Goal: Task Accomplishment & Management: Use online tool/utility

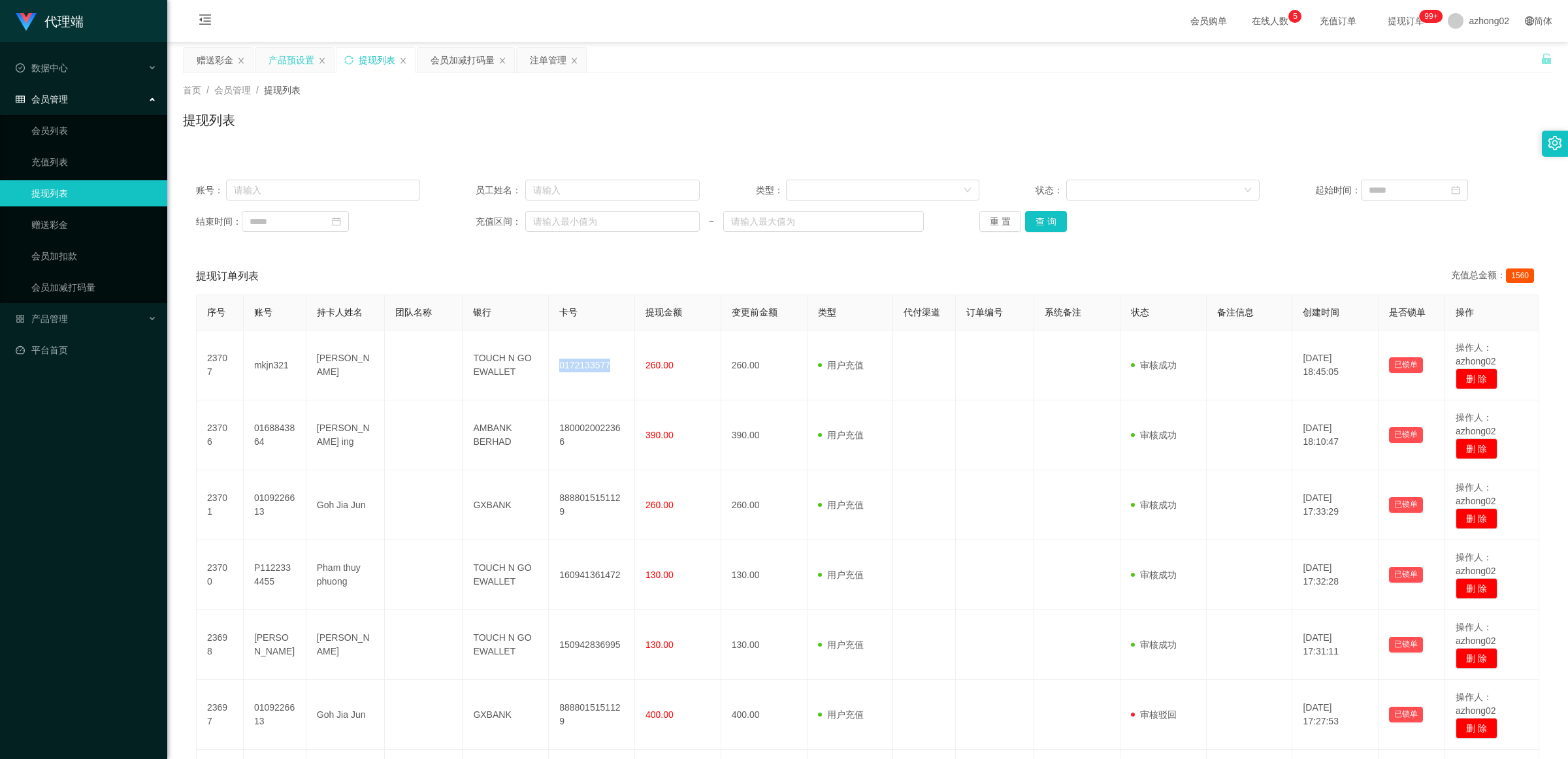
click at [293, 59] on div "产品预设置" at bounding box center [292, 60] width 46 height 25
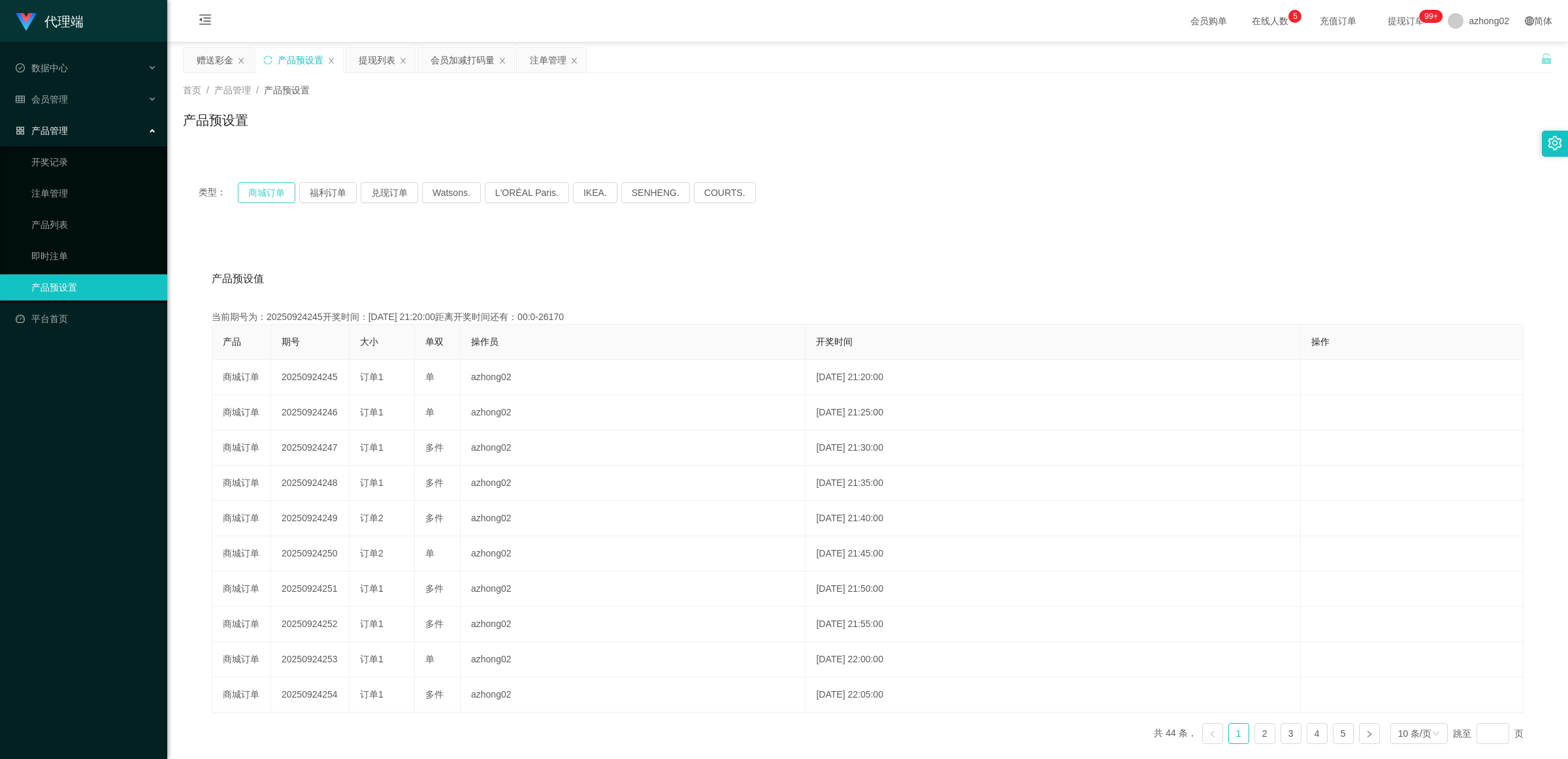
click at [282, 189] on button "商城订单" at bounding box center [266, 192] width 58 height 21
click at [266, 189] on button "商城订单" at bounding box center [266, 192] width 58 height 21
drag, startPoint x: 278, startPoint y: 204, endPoint x: 269, endPoint y: 193, distance: 14.2
click at [277, 203] on div "类型： 商城订单 福利订单 兑现订单 Watsons. L'ORÉAL Paris. IKEA. [GEOGRAPHIC_DATA]. COURTS." at bounding box center [868, 192] width 1370 height 52
click at [267, 187] on button "商城订单" at bounding box center [266, 192] width 58 height 21
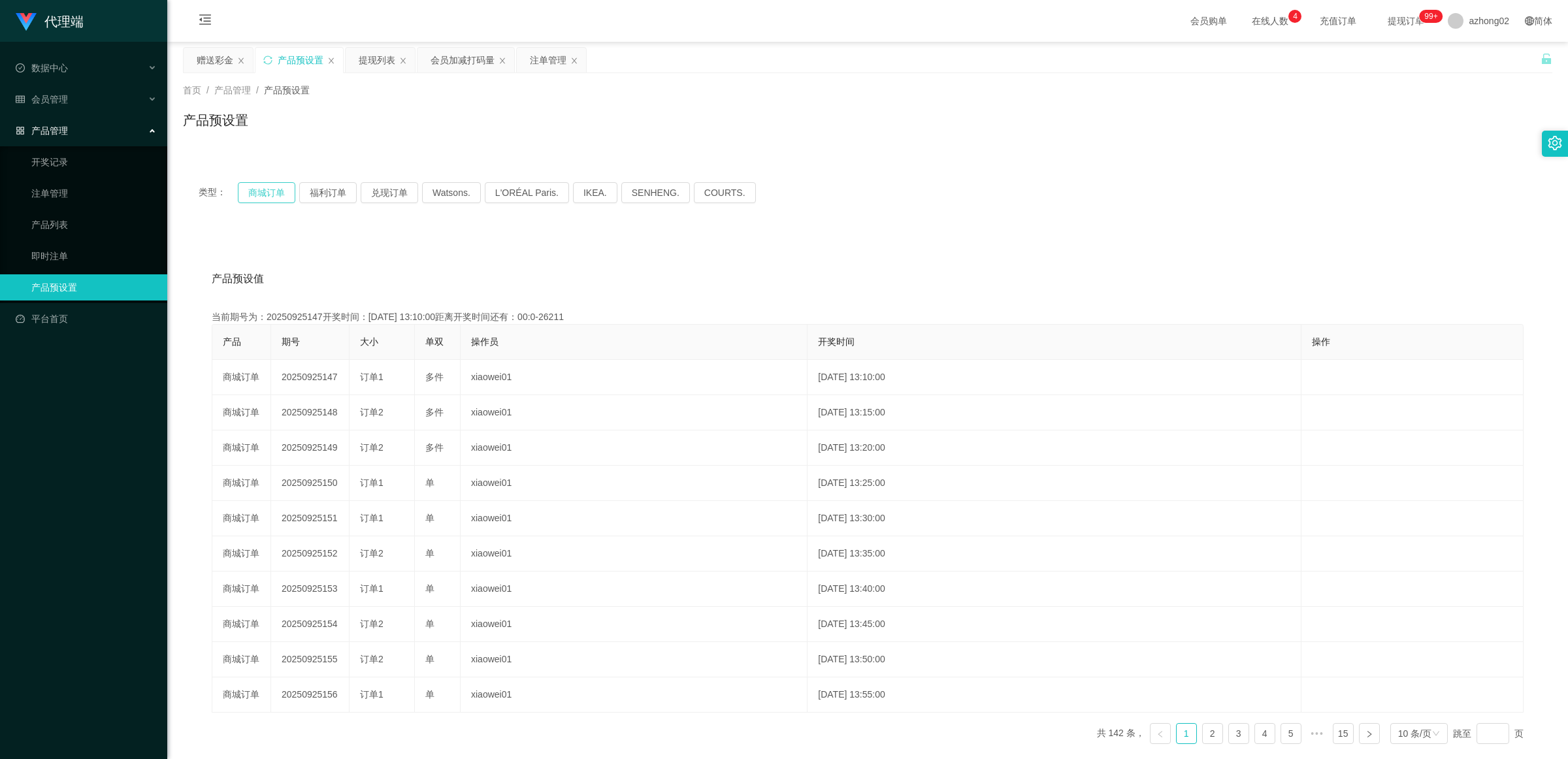
click at [267, 187] on button "商城订单" at bounding box center [266, 192] width 58 height 21
click at [202, 53] on div "赠送彩金" at bounding box center [215, 60] width 37 height 25
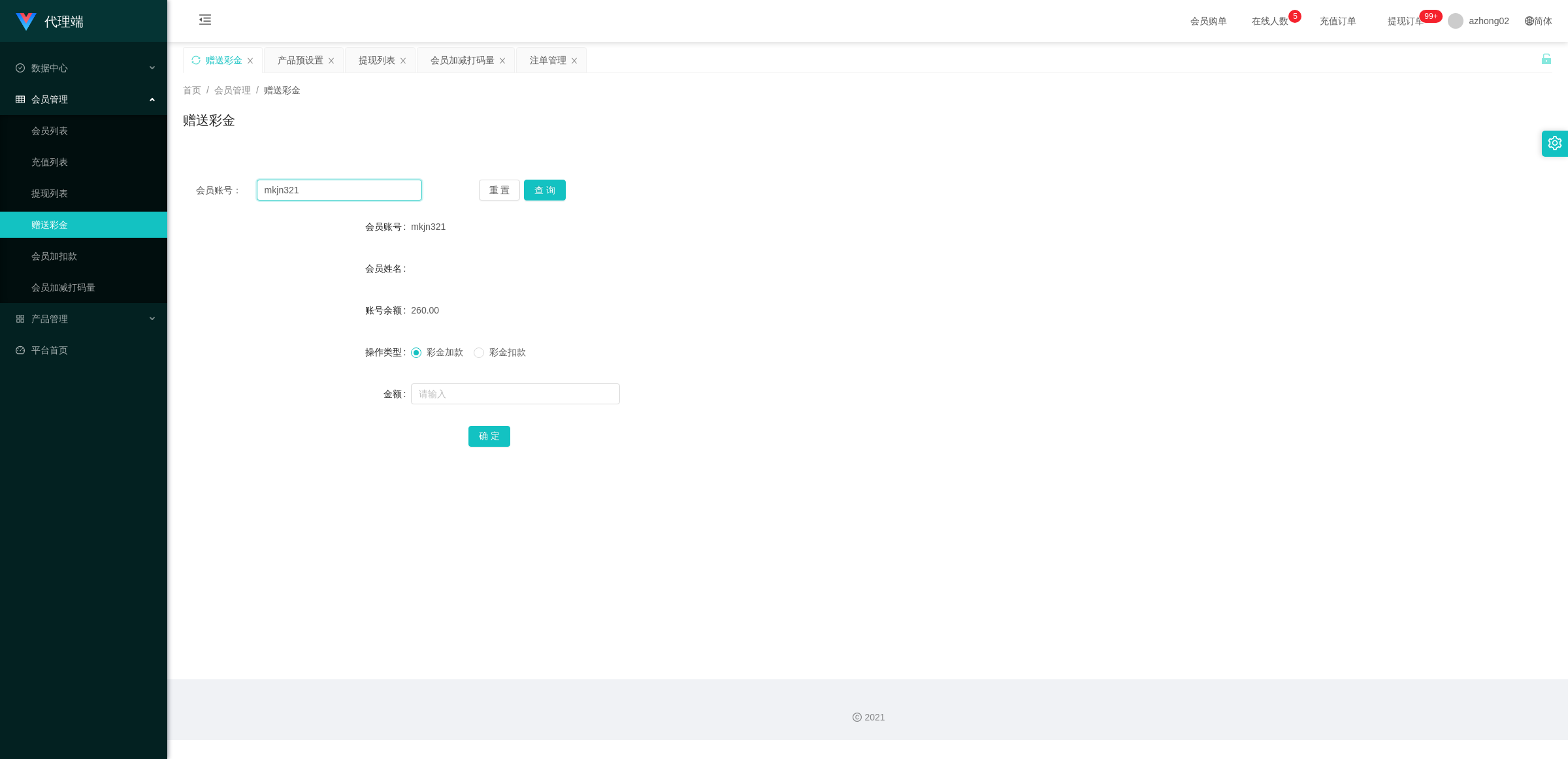
drag, startPoint x: 323, startPoint y: 190, endPoint x: 223, endPoint y: 180, distance: 100.5
click at [223, 180] on div "会员账号： mkjn321" at bounding box center [309, 190] width 226 height 21
click at [273, 188] on input "text" at bounding box center [339, 190] width 165 height 21
paste input "yongjunheung"
type input "yongjunheung"
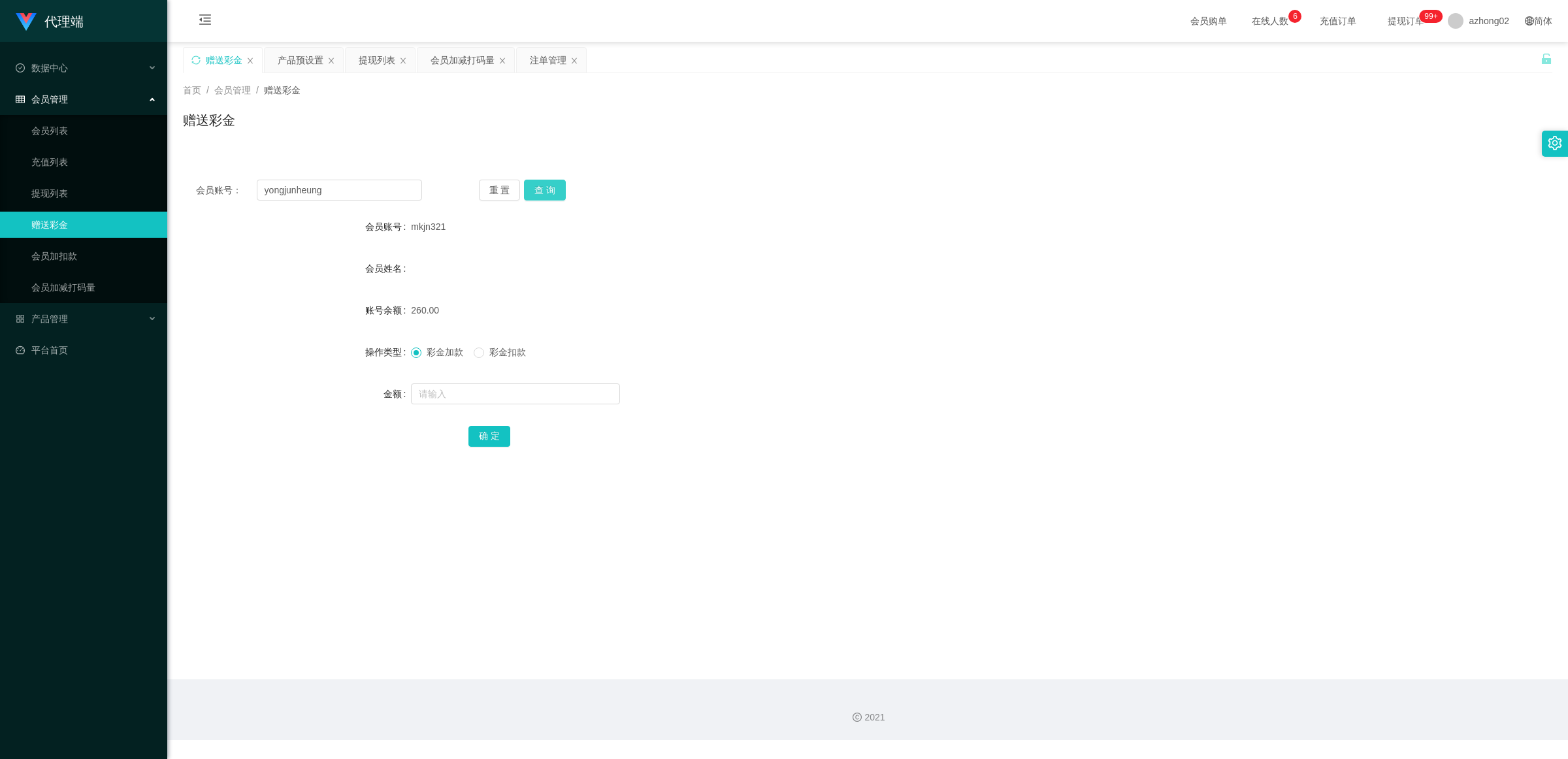
click at [540, 187] on button "查 询" at bounding box center [545, 190] width 42 height 21
click at [541, 188] on button "查 询" at bounding box center [545, 190] width 42 height 21
click at [289, 60] on div "产品预设置" at bounding box center [300, 60] width 46 height 25
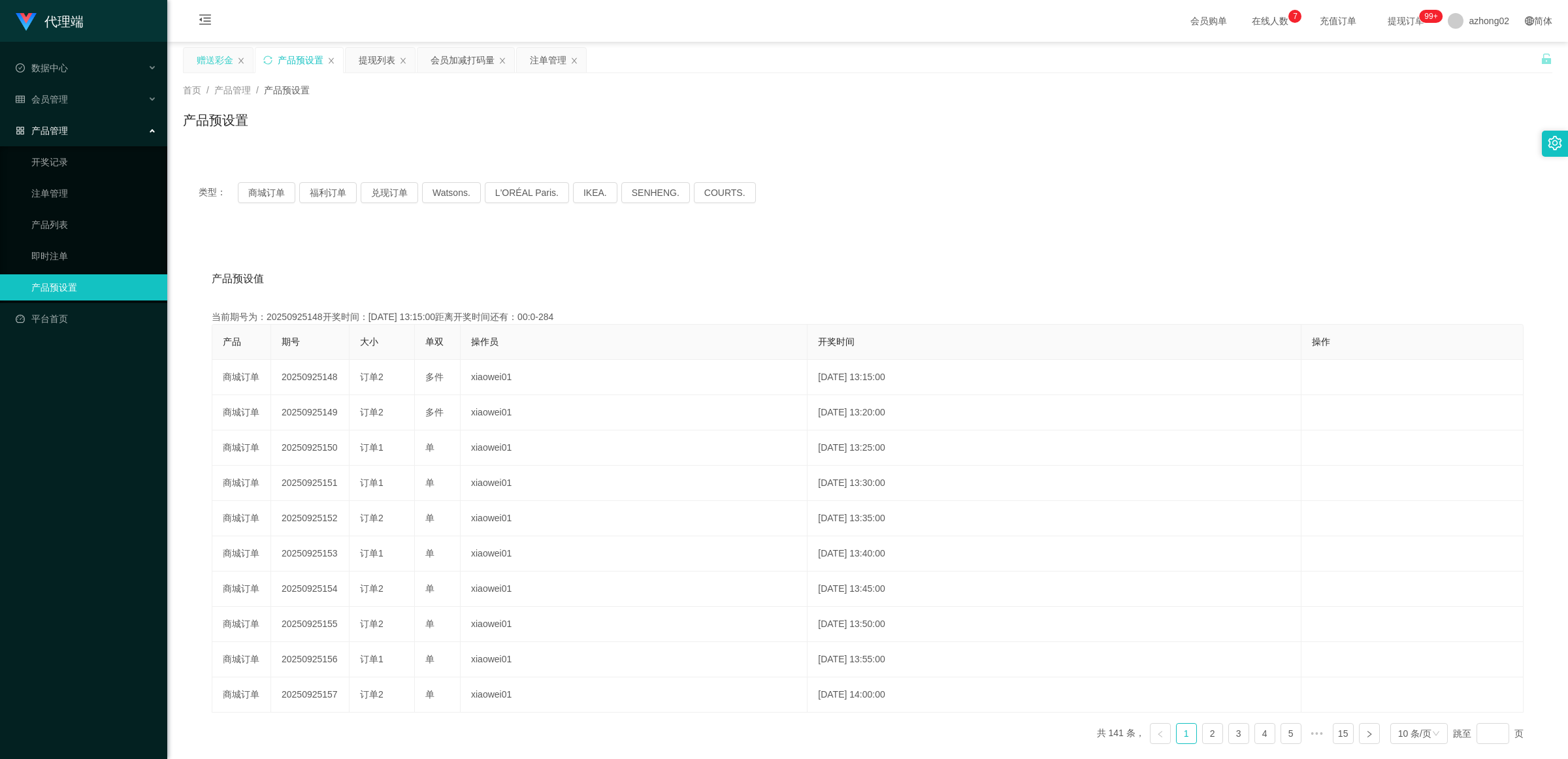
click at [221, 61] on div "赠送彩金" at bounding box center [215, 60] width 37 height 25
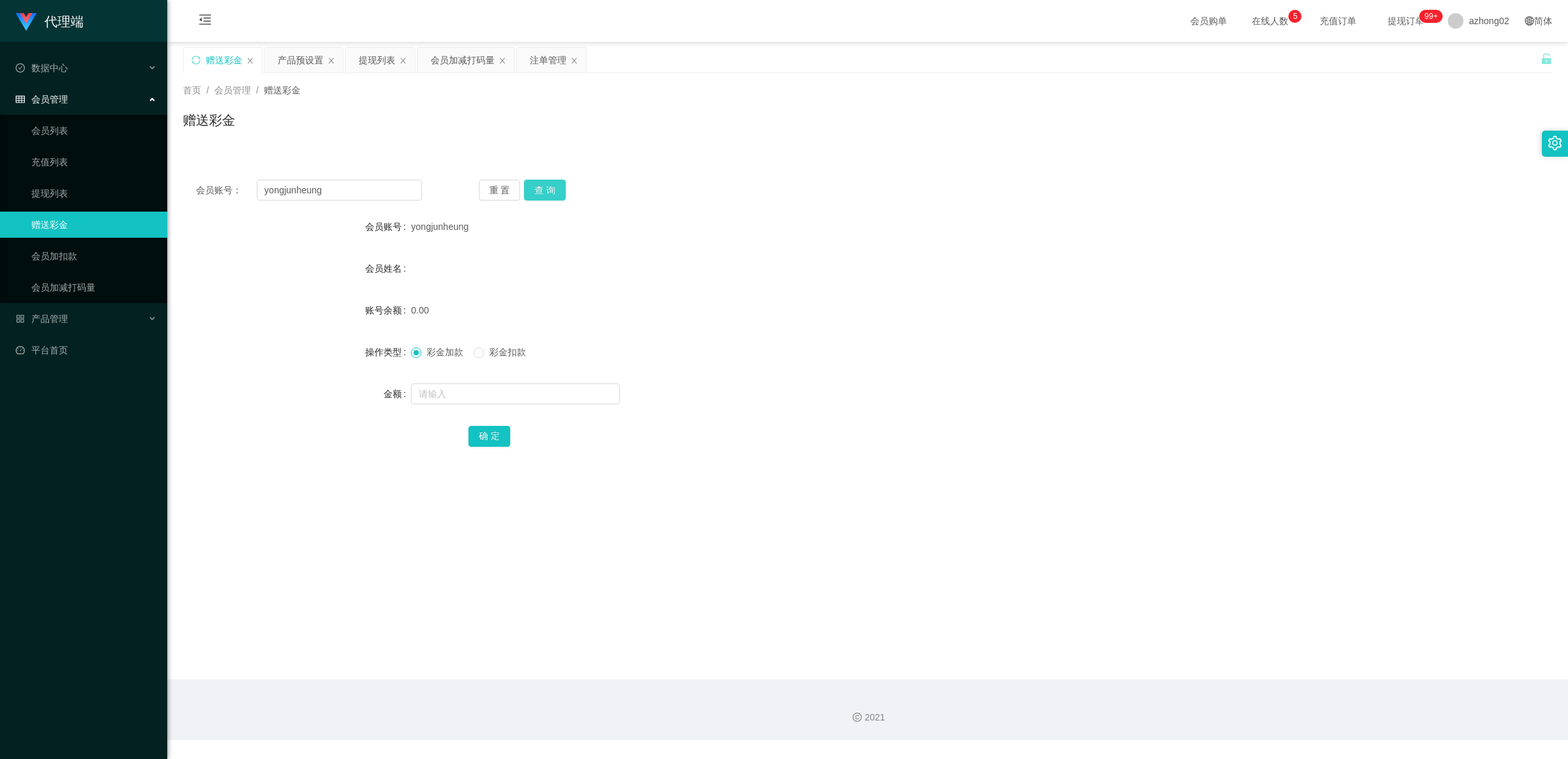
click at [531, 193] on button "查 询" at bounding box center [545, 190] width 42 height 21
click at [542, 190] on button "查 询" at bounding box center [545, 190] width 42 height 21
click at [309, 62] on div "产品预设置" at bounding box center [300, 60] width 46 height 25
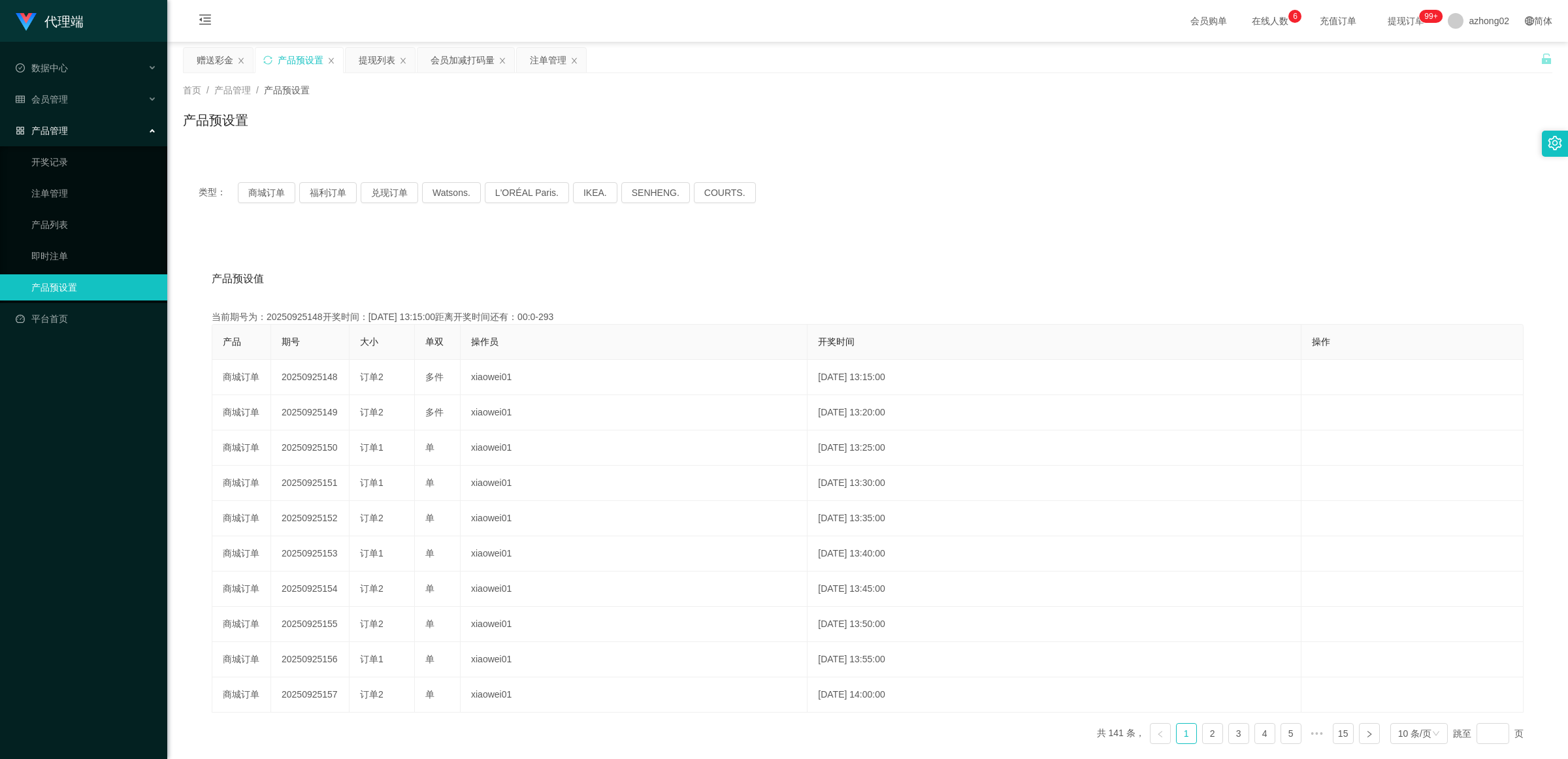
click at [493, 265] on div "产品预设值 添加期号" at bounding box center [868, 279] width 1312 height 37
click at [370, 62] on div "提现列表" at bounding box center [377, 60] width 37 height 25
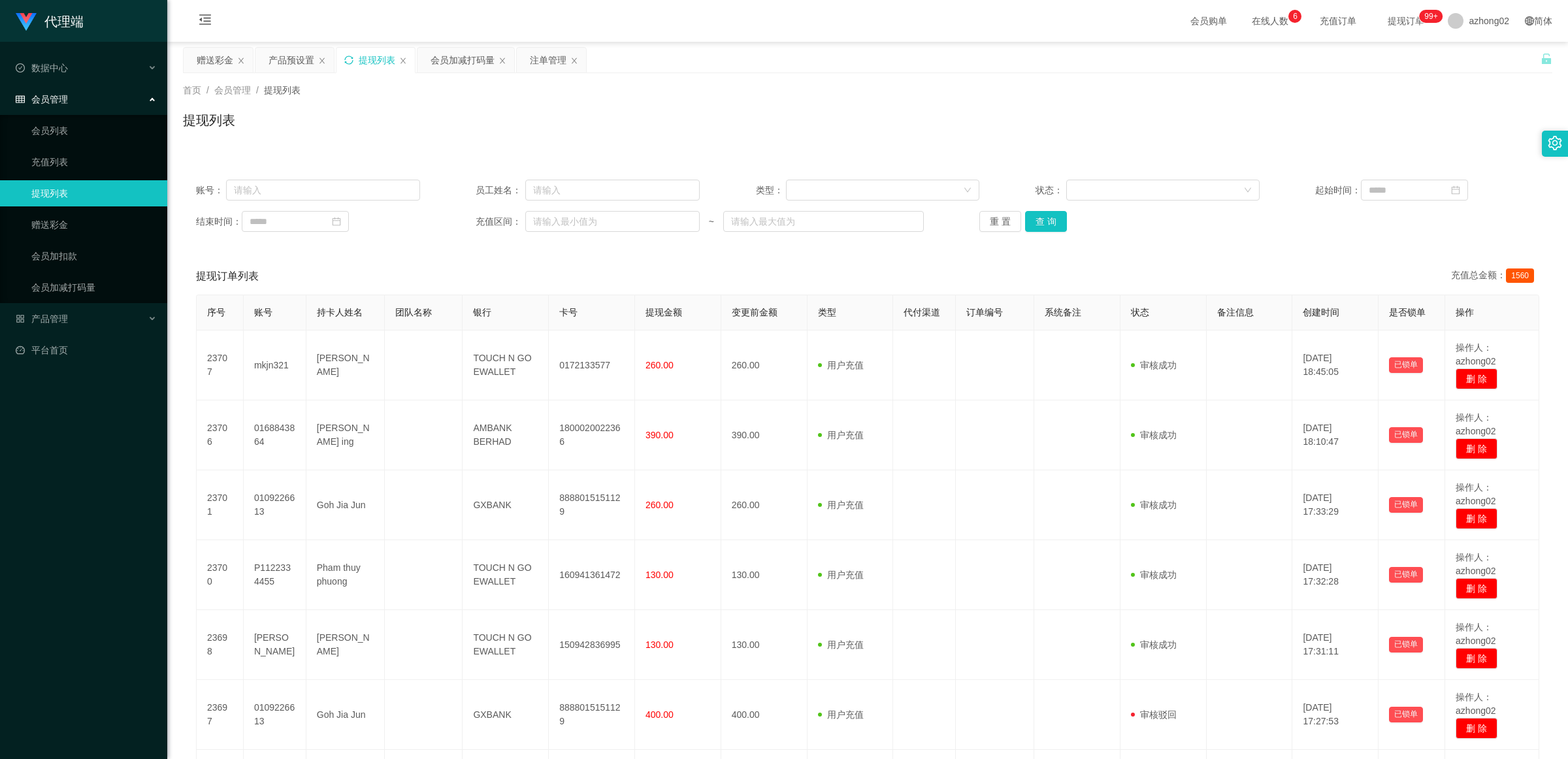
click at [350, 64] on icon "图标: sync" at bounding box center [349, 60] width 9 height 9
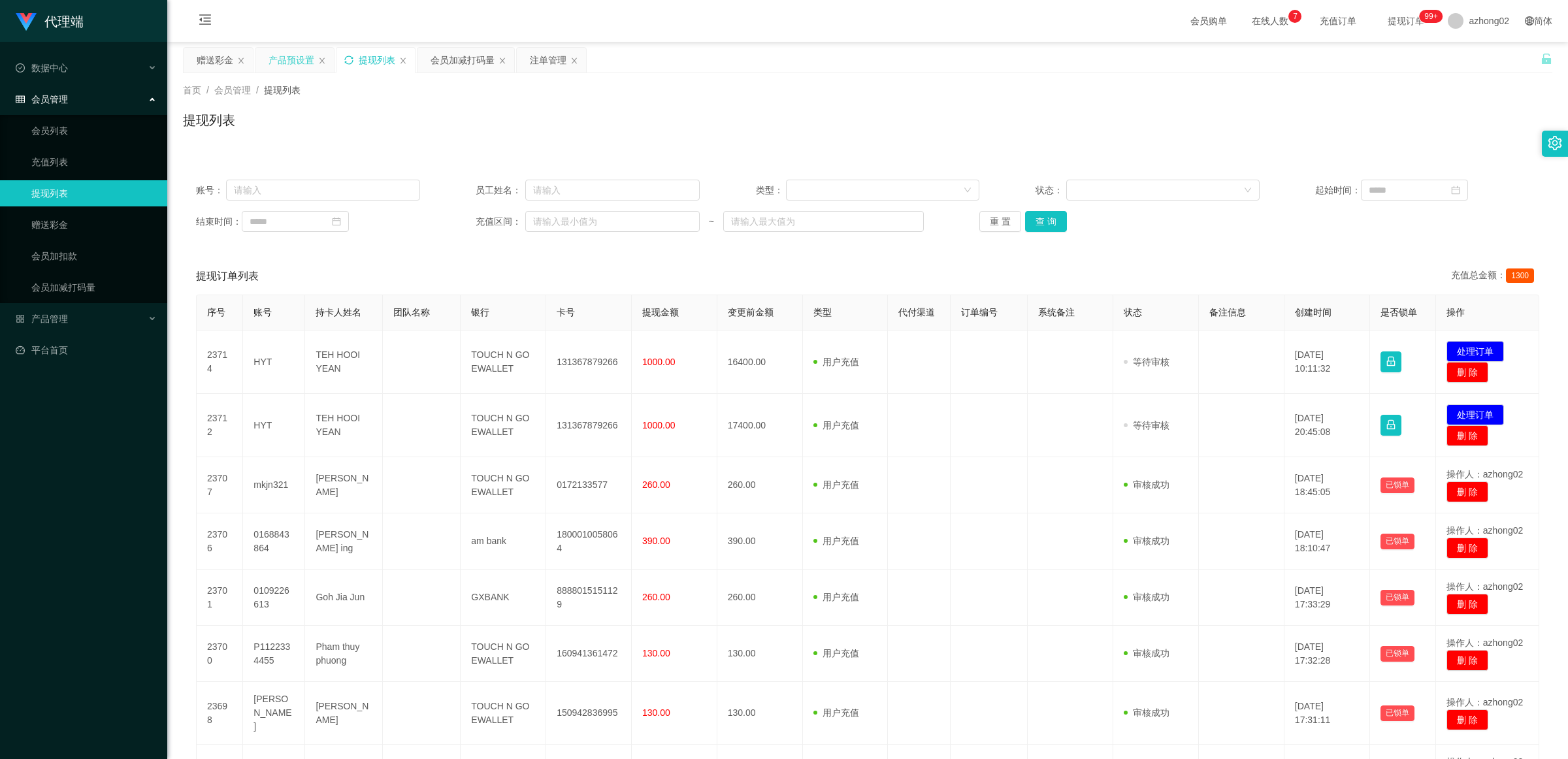
click at [290, 58] on div "产品预设置" at bounding box center [292, 60] width 46 height 25
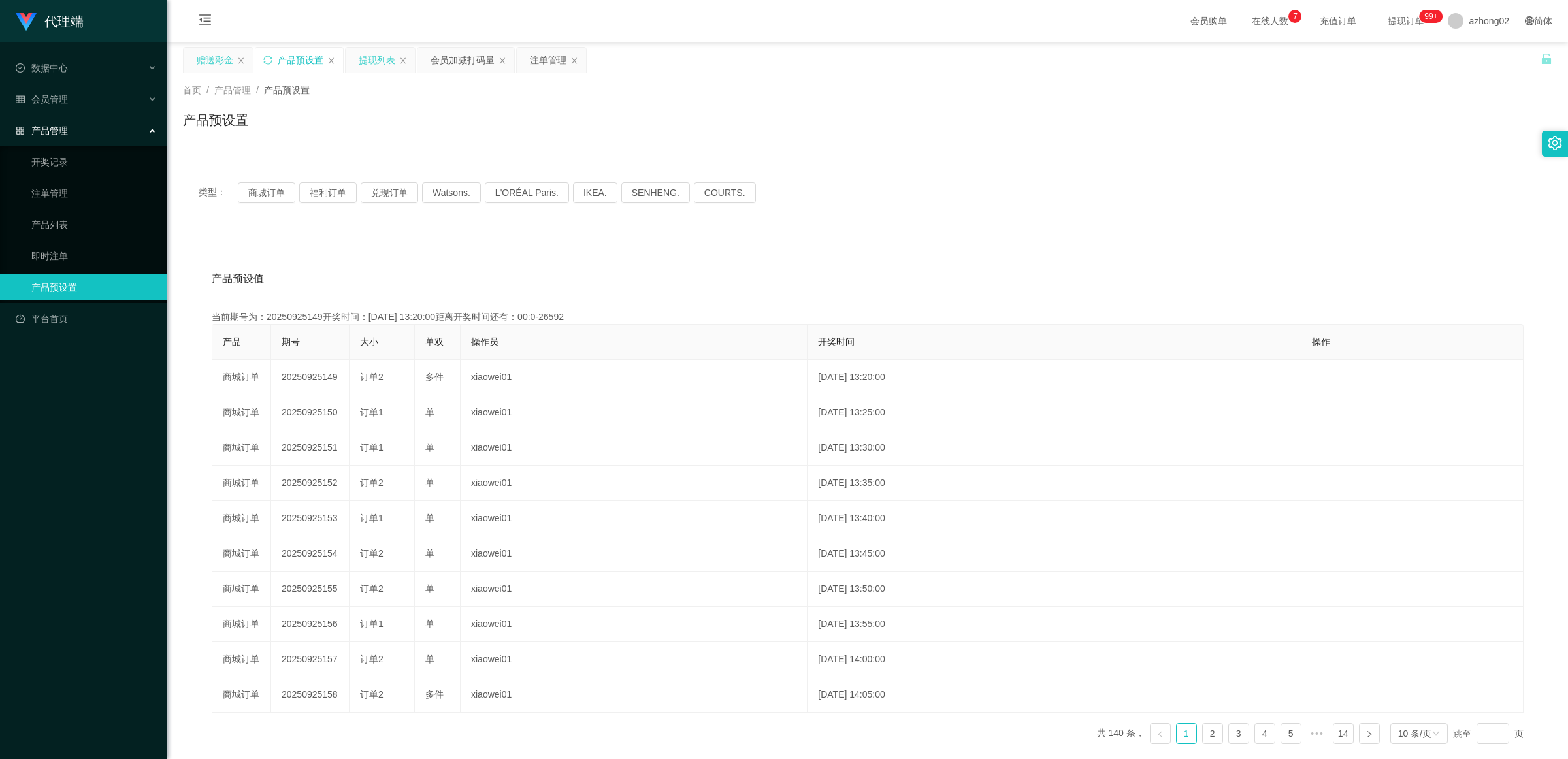
click at [215, 58] on div "赠送彩金" at bounding box center [215, 60] width 37 height 25
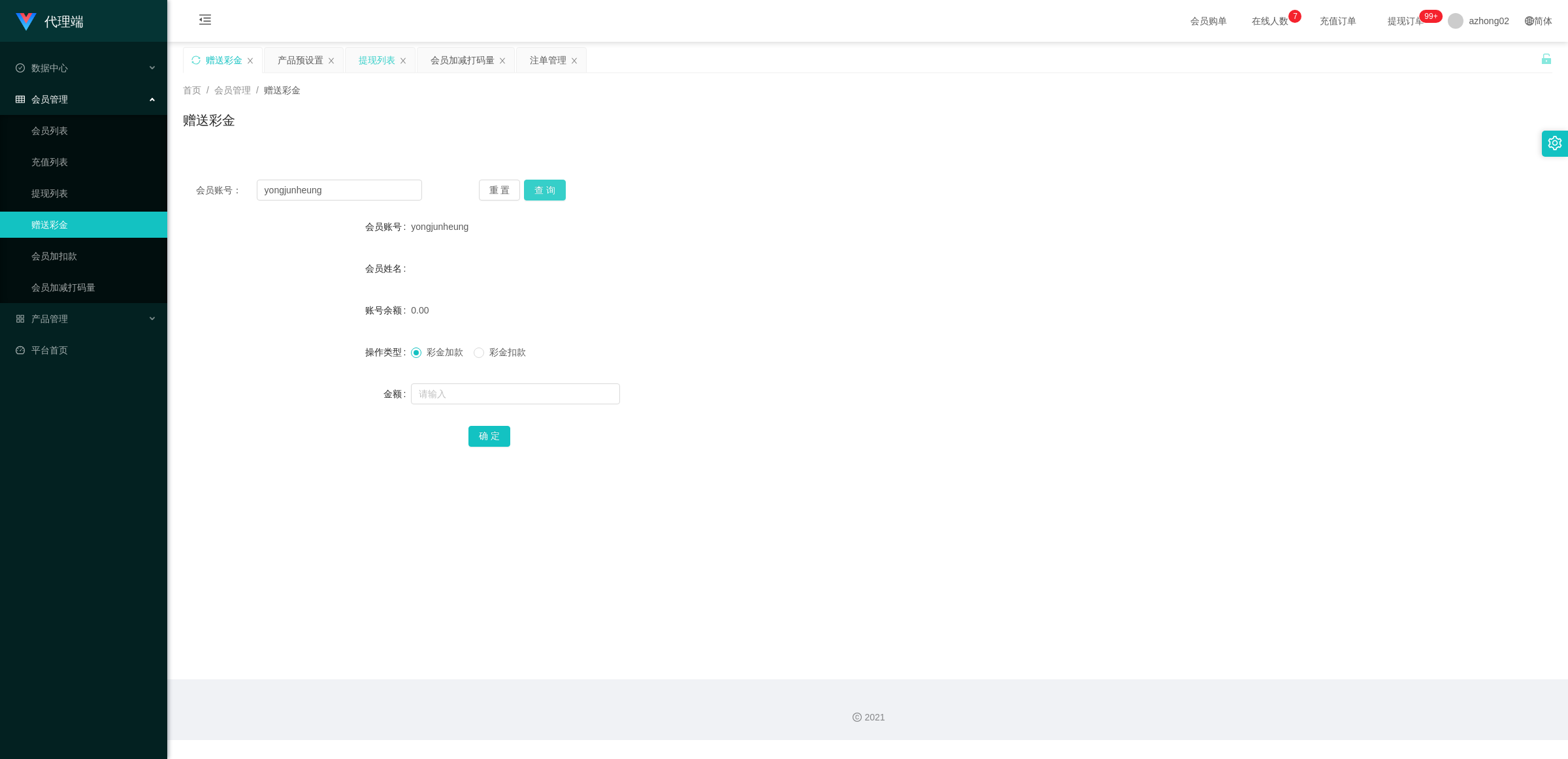
click at [551, 188] on button "查 询" at bounding box center [545, 190] width 42 height 21
click at [501, 357] on label "彩金扣款" at bounding box center [502, 352] width 58 height 14
drag, startPoint x: 494, startPoint y: 381, endPoint x: 490, endPoint y: 388, distance: 8.1
click at [493, 386] on div at bounding box center [810, 394] width 799 height 26
click at [487, 399] on input "text" at bounding box center [515, 394] width 209 height 21
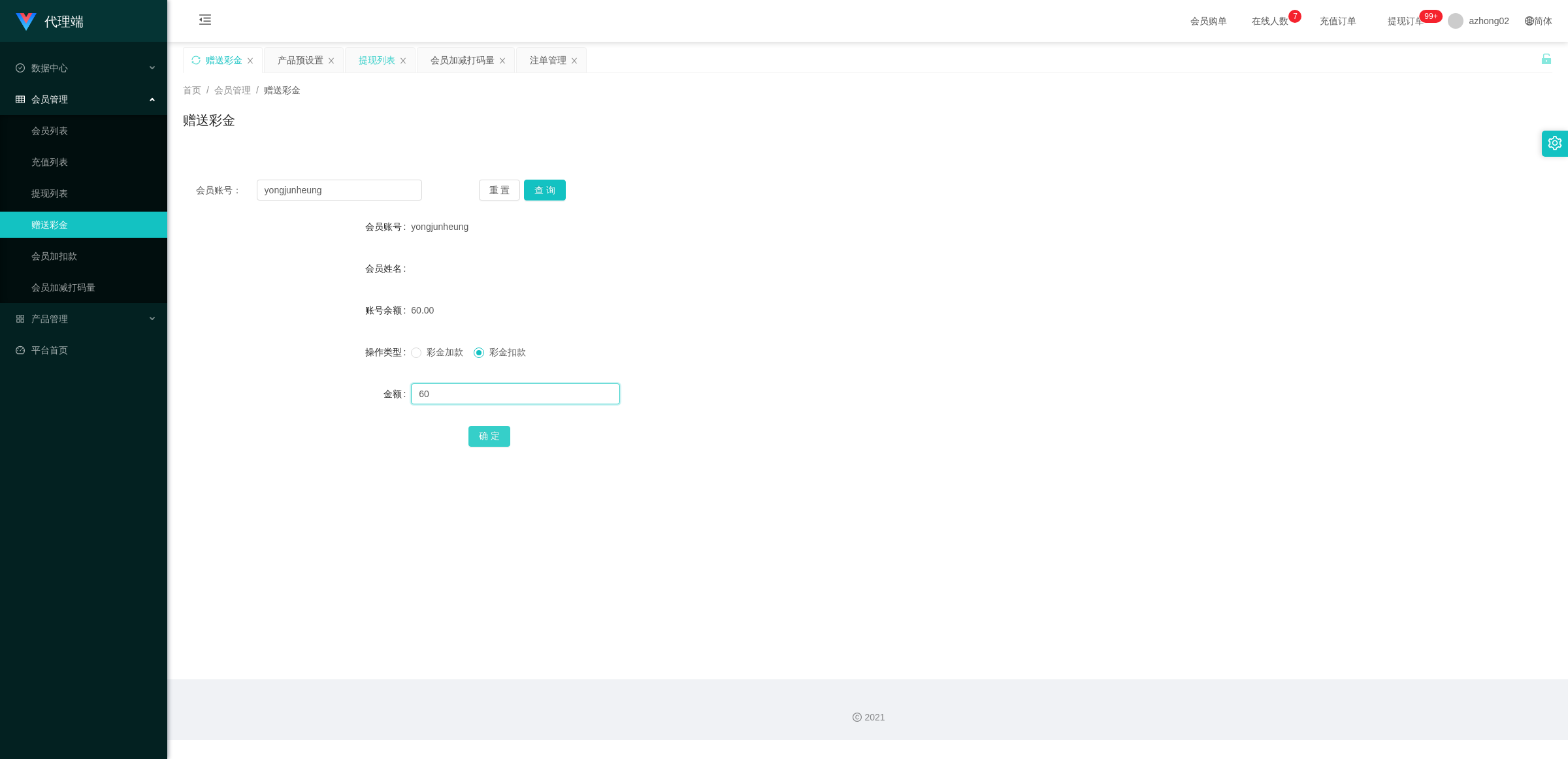
type input "60"
click at [504, 442] on button "确 定" at bounding box center [489, 436] width 42 height 21
click at [765, 374] on form "会员账号 yongjunheung 会员姓名 账号余额 0.00 操作类型 彩金加款 彩金扣款 金额 确 定" at bounding box center [868, 331] width 1370 height 235
